Goal: Task Accomplishment & Management: Complete application form

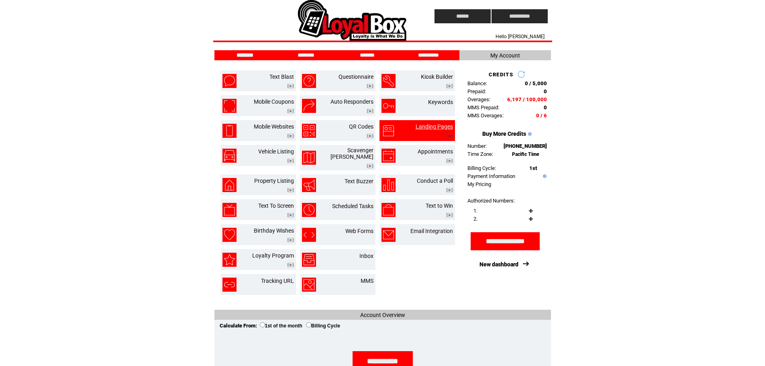
click at [437, 127] on link "Landing Pages" at bounding box center [434, 126] width 37 height 6
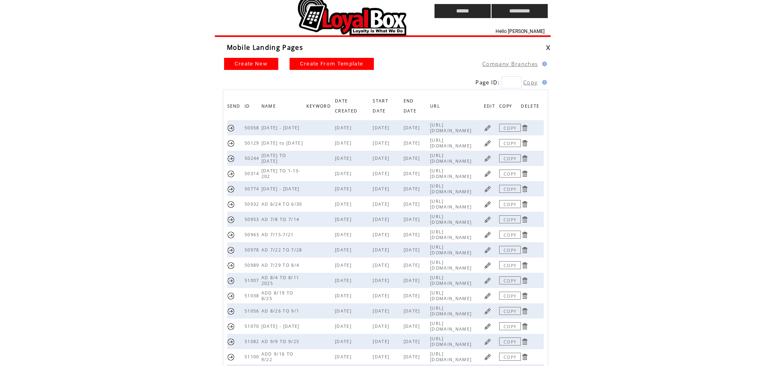
scroll to position [112, 0]
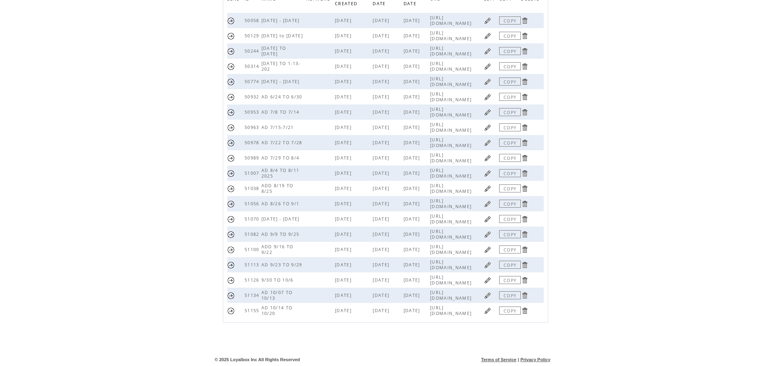
click at [488, 310] on link at bounding box center [488, 311] width 8 height 8
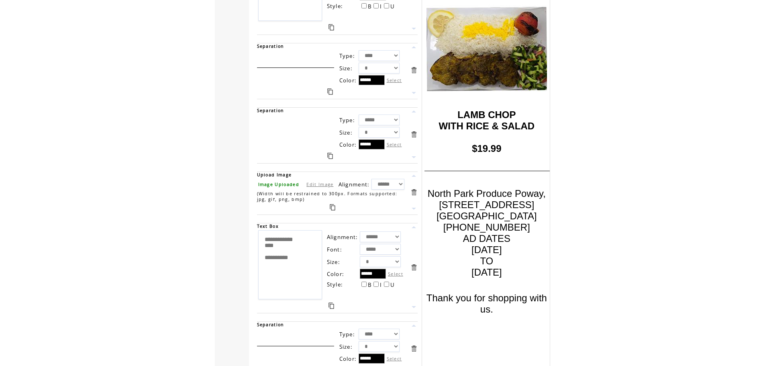
scroll to position [5541, 0]
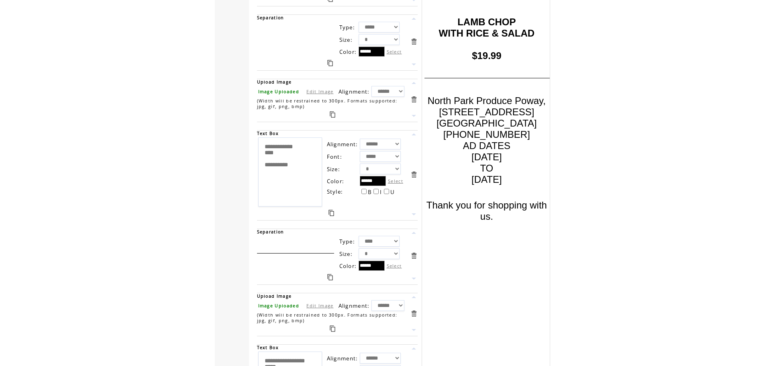
click at [309, 149] on textarea "**********" at bounding box center [290, 171] width 64 height 69
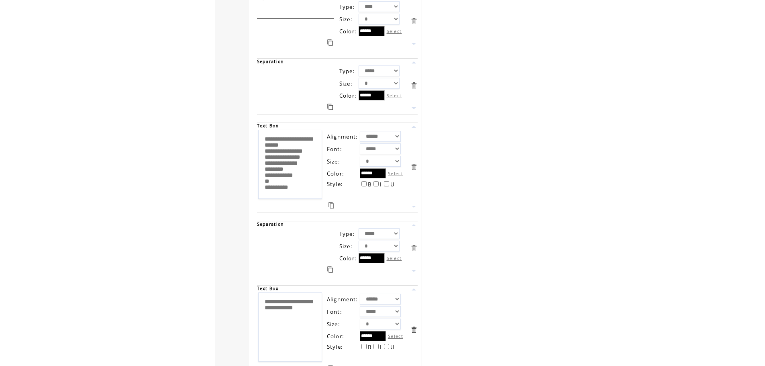
scroll to position [8866, 0]
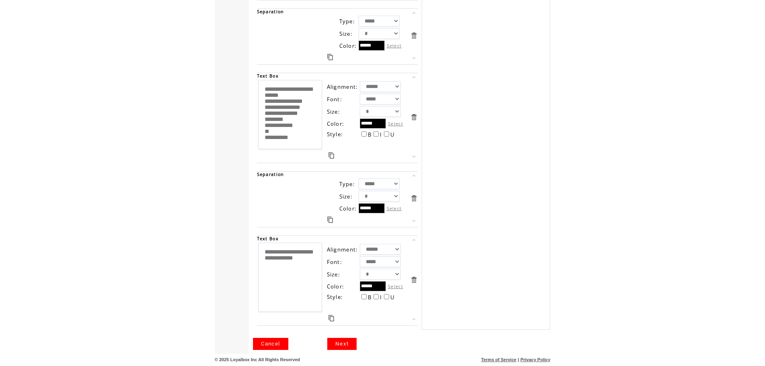
type textarea "**********"
click at [349, 343] on link "Next" at bounding box center [341, 344] width 29 height 12
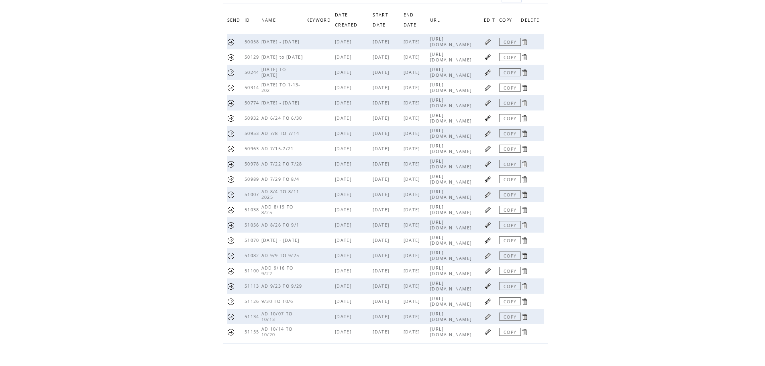
scroll to position [112, 0]
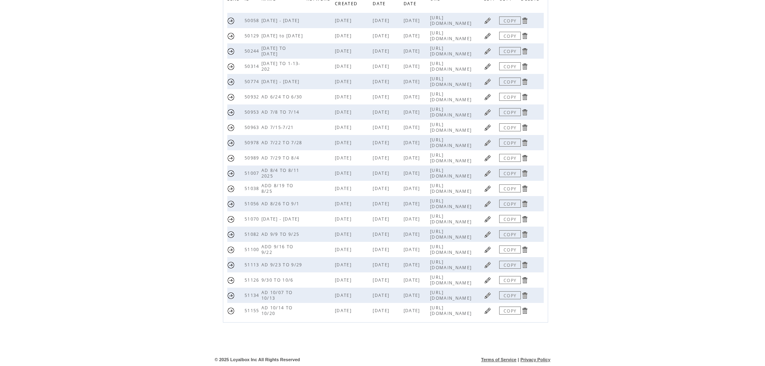
click at [489, 313] on link at bounding box center [488, 311] width 8 height 8
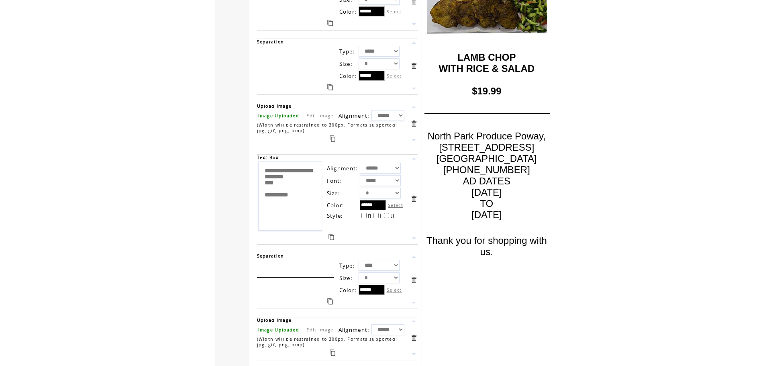
scroll to position [5543, 0]
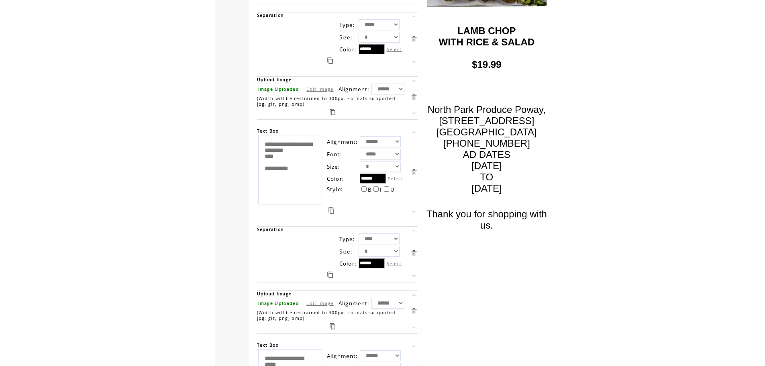
click at [316, 87] on link "Edit Image" at bounding box center [319, 89] width 27 height 6
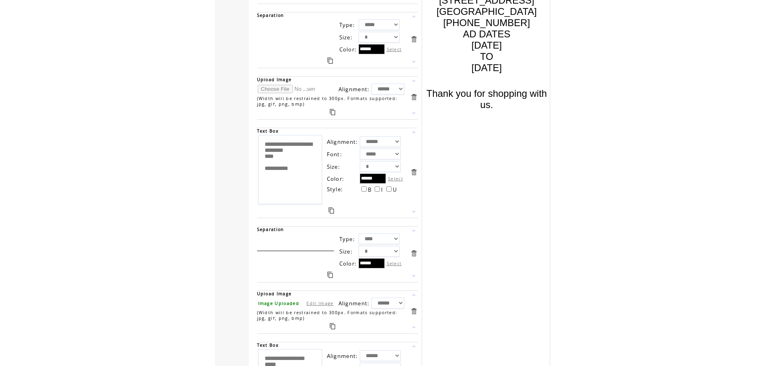
click at [270, 89] on input "file" at bounding box center [288, 89] width 60 height 8
type input "**********"
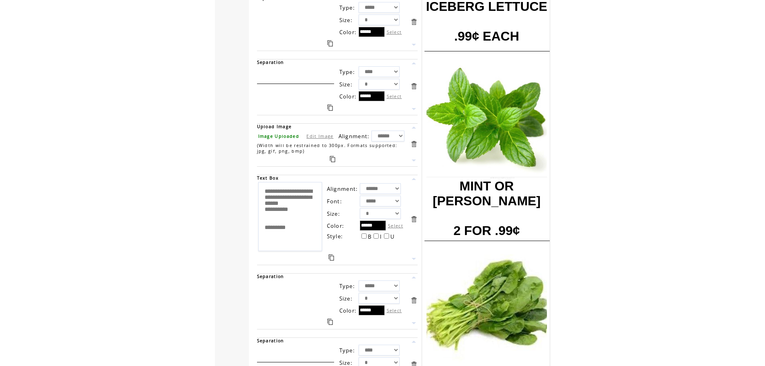
scroll to position [1567, 0]
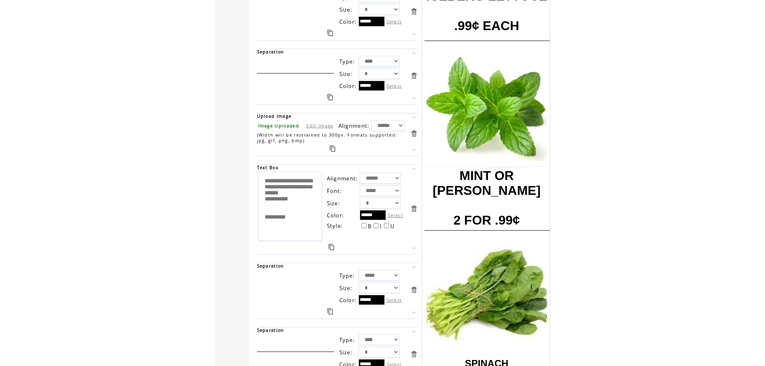
click at [330, 96] on link at bounding box center [330, 97] width 6 height 6
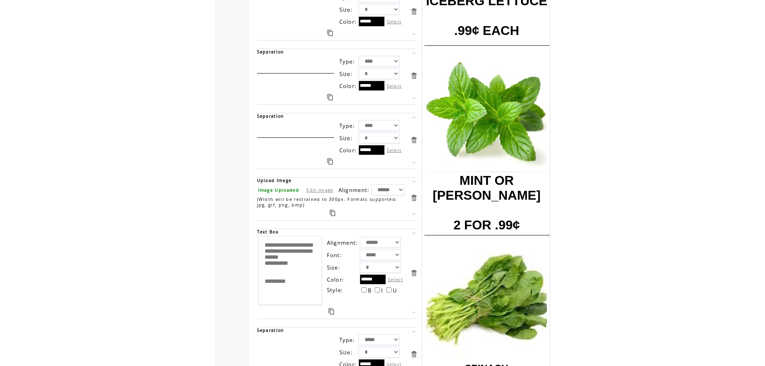
click at [332, 213] on link at bounding box center [333, 213] width 6 height 6
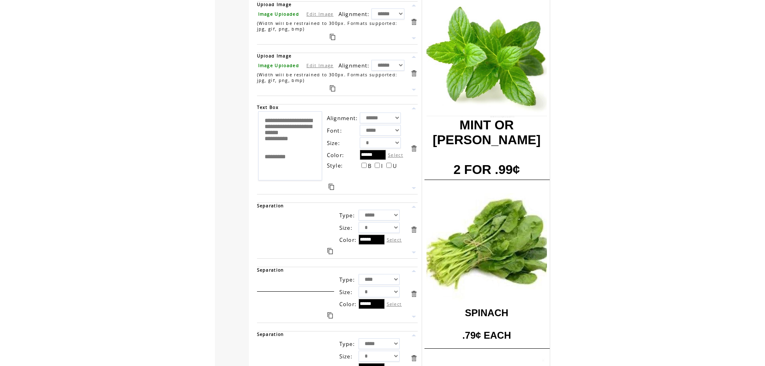
scroll to position [1767, 0]
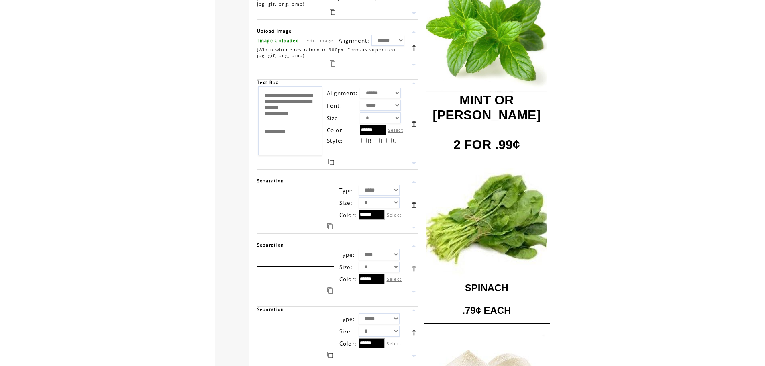
click at [331, 162] on link at bounding box center [332, 162] width 6 height 6
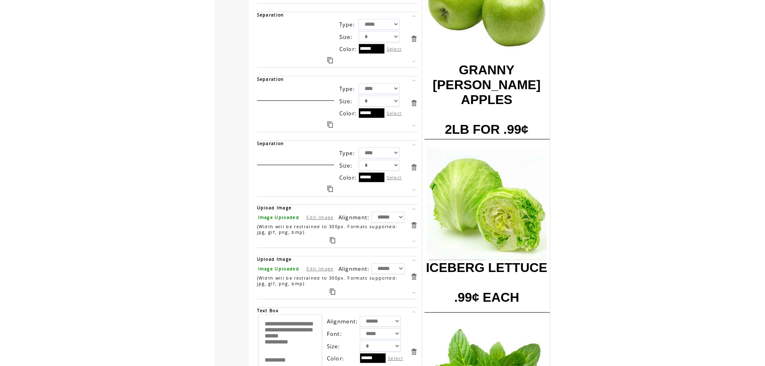
scroll to position [1526, 0]
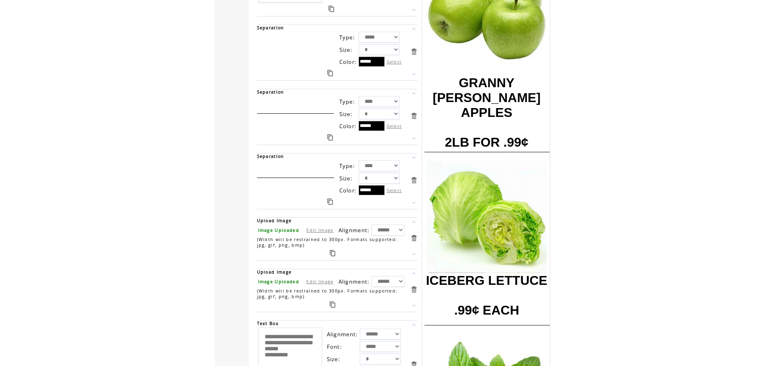
click at [415, 220] on link at bounding box center [414, 222] width 8 height 8
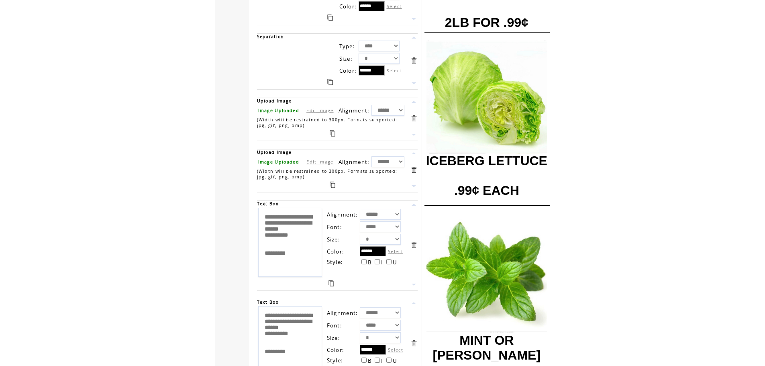
scroll to position [1647, 0]
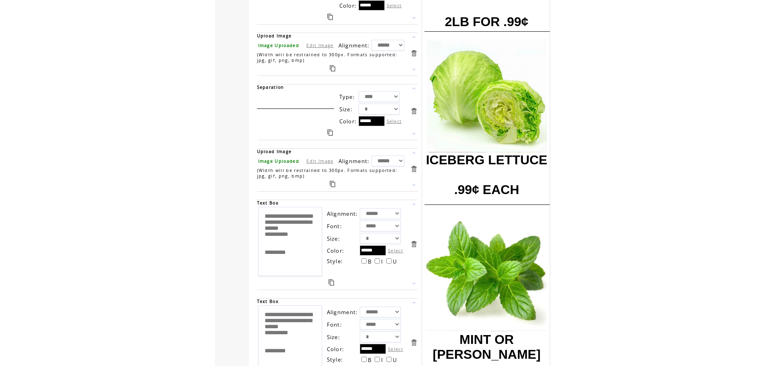
click at [414, 205] on link at bounding box center [414, 204] width 8 height 8
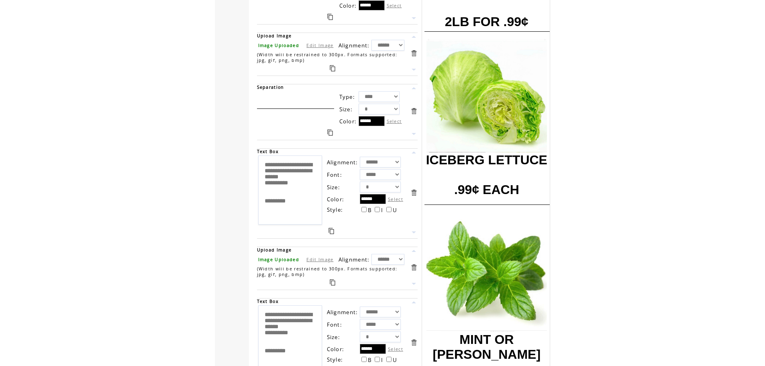
click at [415, 154] on link at bounding box center [414, 153] width 8 height 8
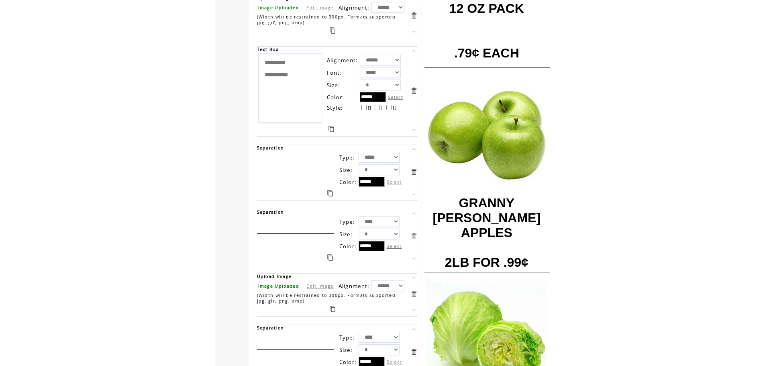
scroll to position [1406, 0]
click at [330, 193] on link at bounding box center [330, 193] width 6 height 6
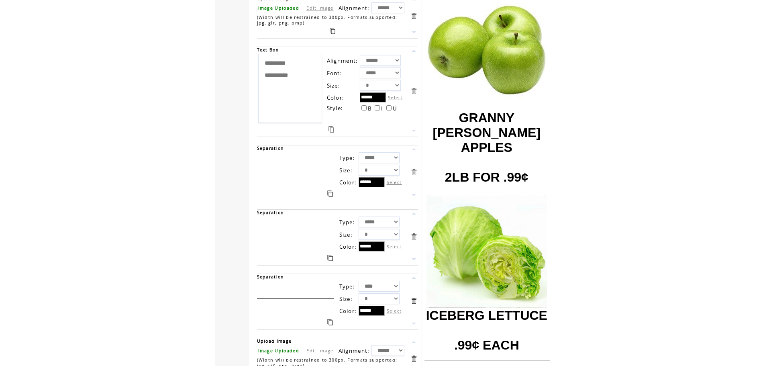
click at [414, 259] on link at bounding box center [414, 259] width 8 height 8
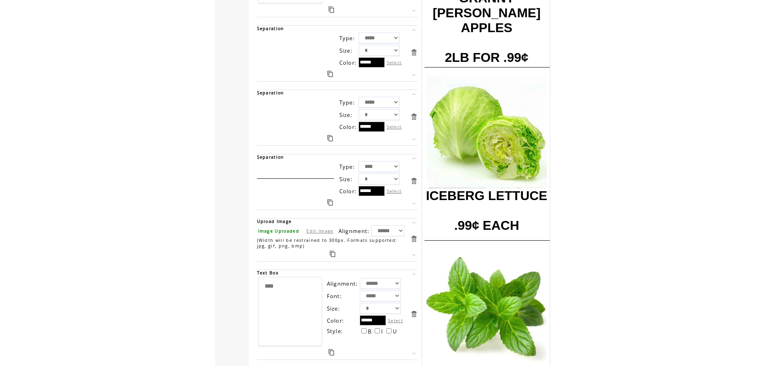
scroll to position [1526, 0]
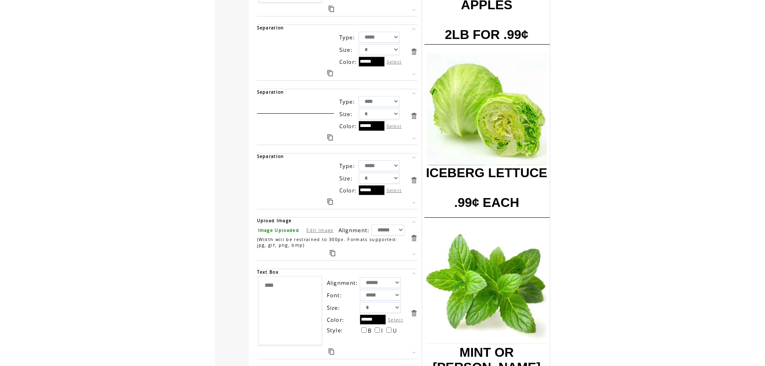
click at [415, 203] on link at bounding box center [414, 203] width 8 height 8
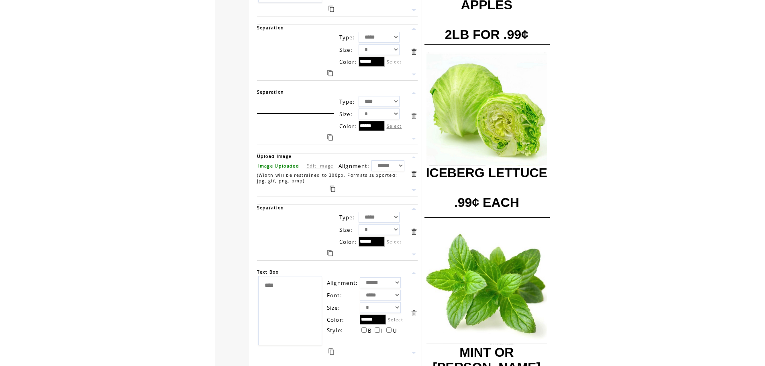
click at [415, 255] on link at bounding box center [414, 255] width 8 height 8
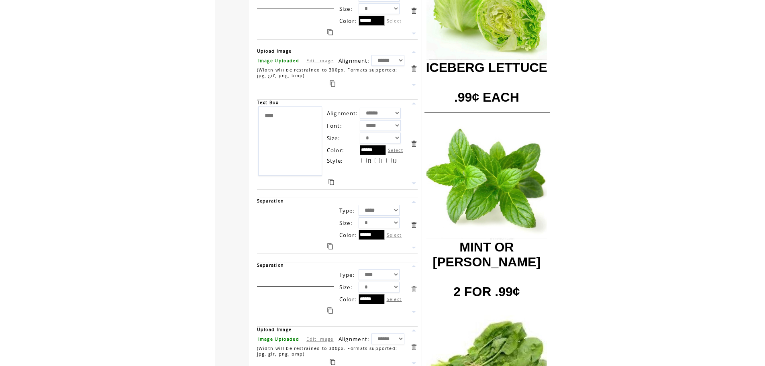
scroll to position [1607, 0]
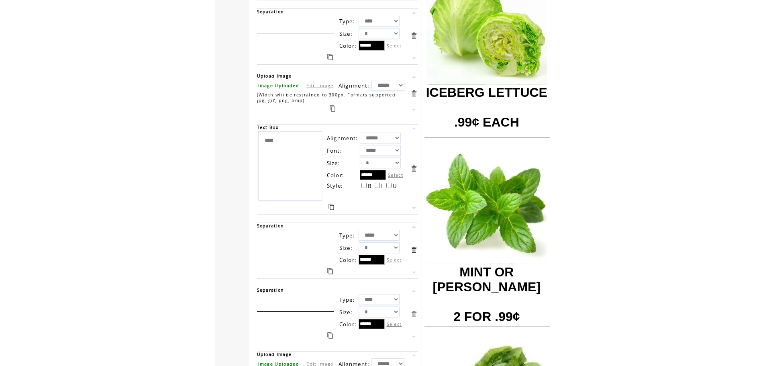
drag, startPoint x: 298, startPoint y: 145, endPoint x: 226, endPoint y: 137, distance: 72.7
type textarea "**** *******"
click at [313, 84] on link "Edit Image" at bounding box center [319, 85] width 27 height 6
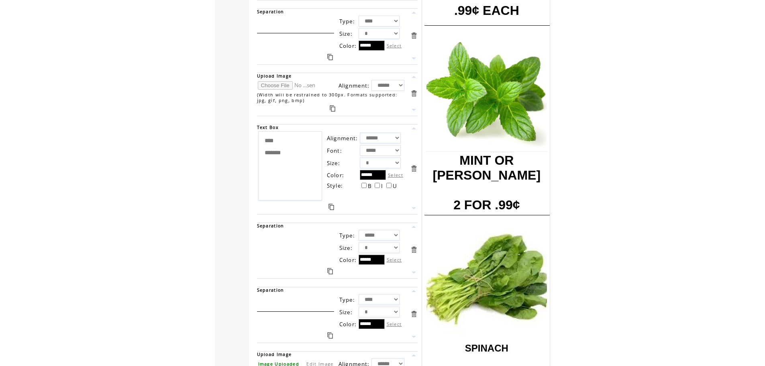
click at [269, 85] on input "file" at bounding box center [288, 85] width 60 height 8
type input "**********"
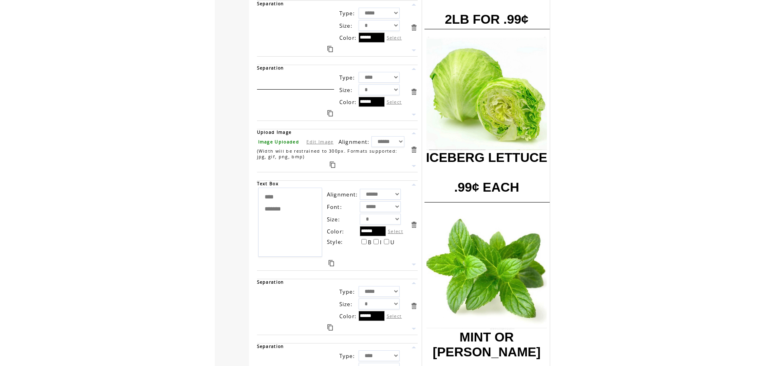
scroll to position [1567, 0]
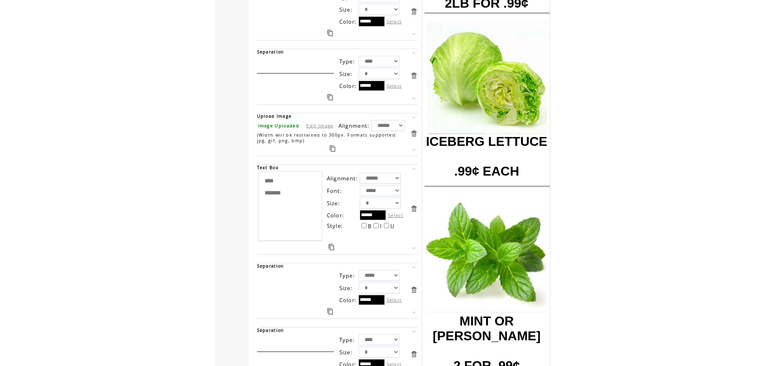
click at [373, 205] on select "* * * * * * *" at bounding box center [380, 203] width 41 height 11
select select "*"
click at [360, 198] on select "* * * * * * *" at bounding box center [380, 203] width 41 height 11
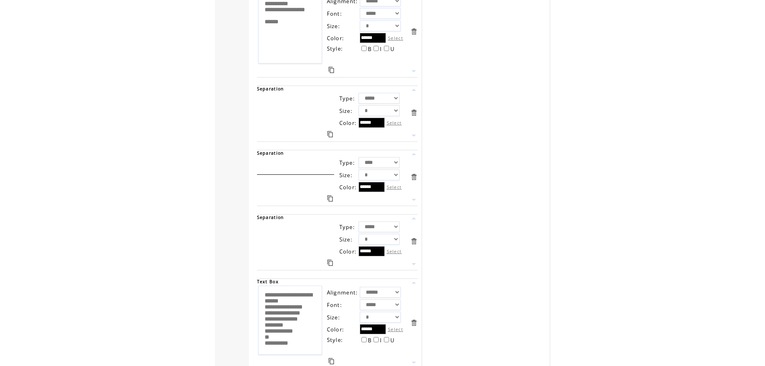
scroll to position [9144, 0]
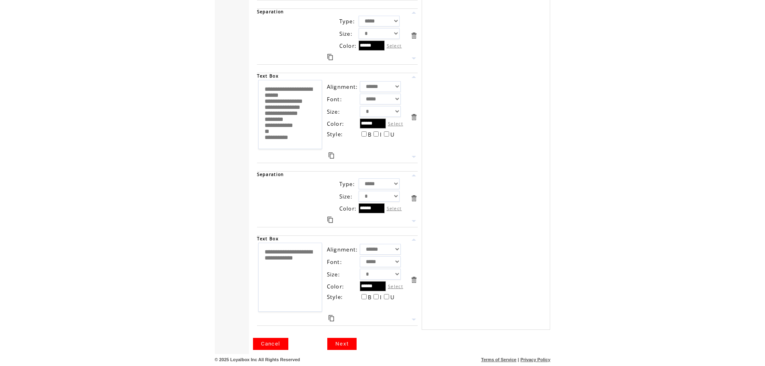
click at [351, 341] on link "Next" at bounding box center [341, 344] width 29 height 12
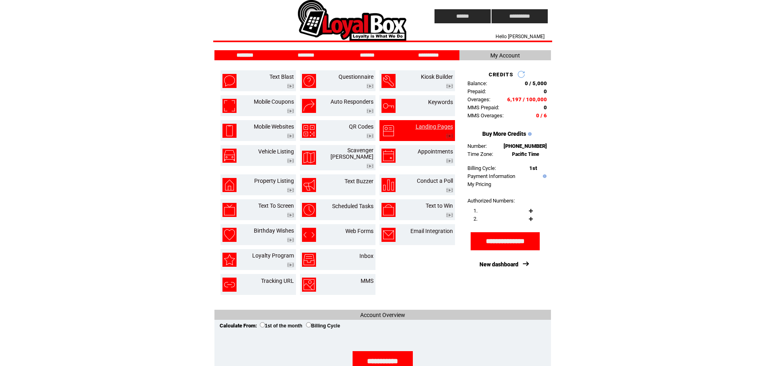
click at [430, 124] on link "Landing Pages" at bounding box center [434, 126] width 37 height 6
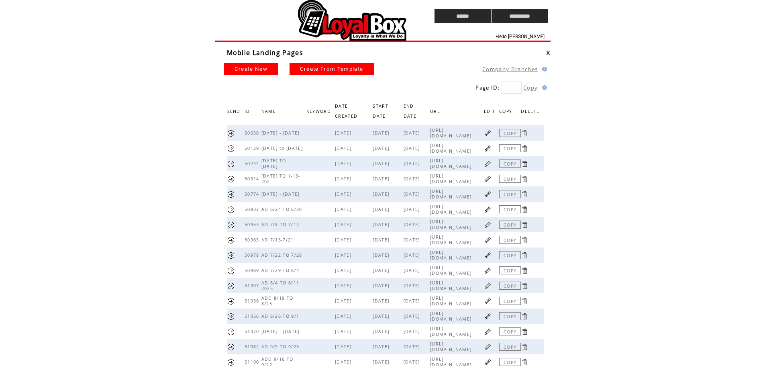
scroll to position [112, 0]
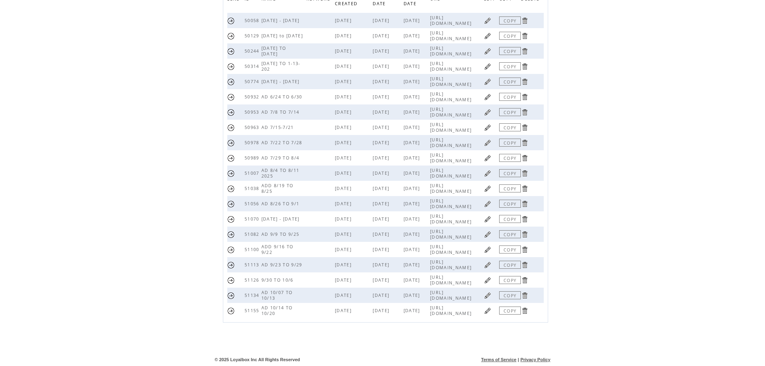
click at [489, 308] on link at bounding box center [488, 311] width 8 height 8
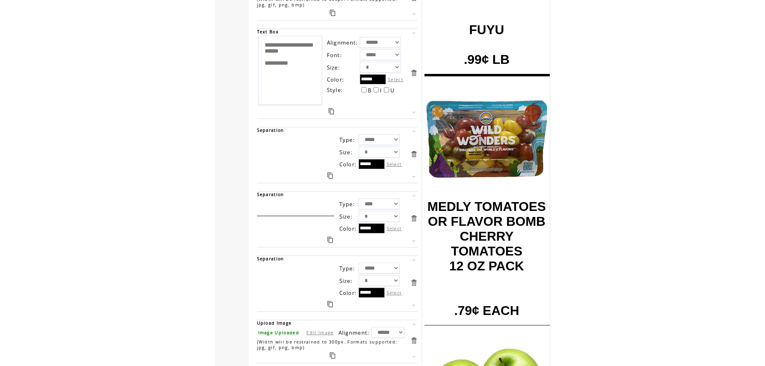
scroll to position [1085, 0]
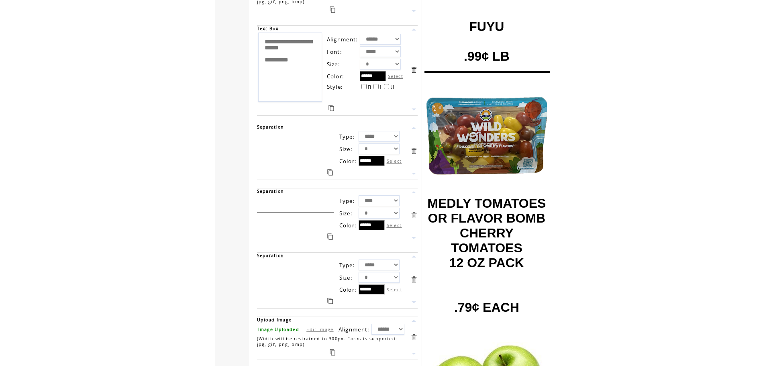
click at [264, 39] on textarea "**********" at bounding box center [290, 67] width 64 height 69
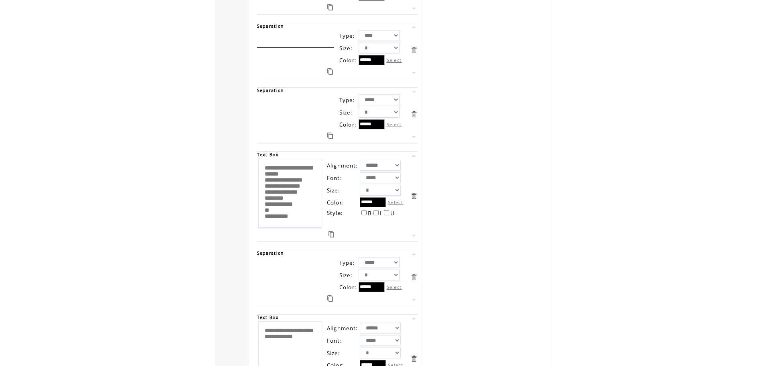
scroll to position [9144, 0]
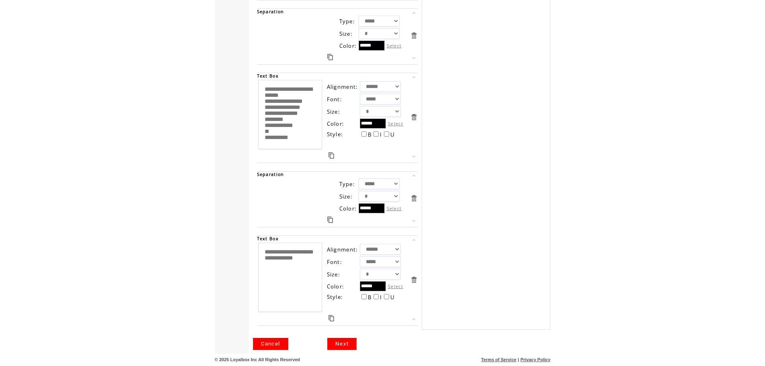
type textarea "**********"
click at [338, 342] on link "Next" at bounding box center [341, 344] width 29 height 12
